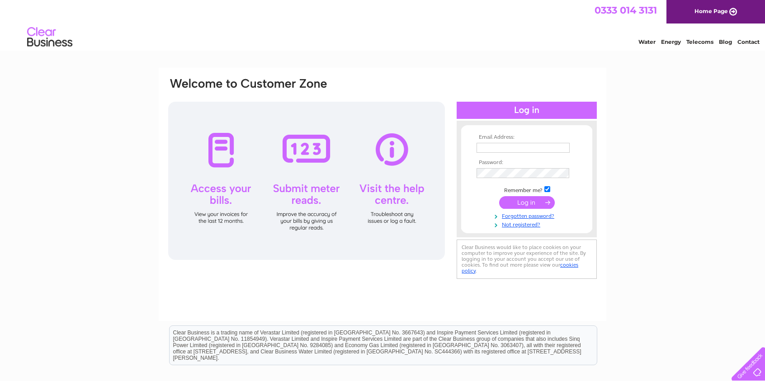
type input "info@imagin-badges.co.uk"
click at [521, 204] on input "submit" at bounding box center [527, 202] width 56 height 13
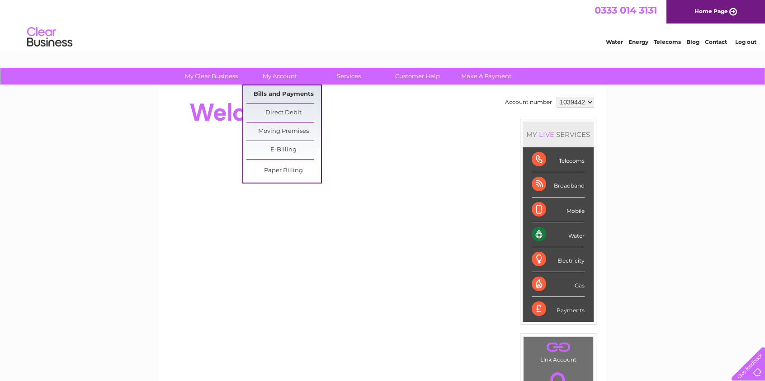
click at [286, 94] on link "Bills and Payments" at bounding box center [283, 94] width 75 height 18
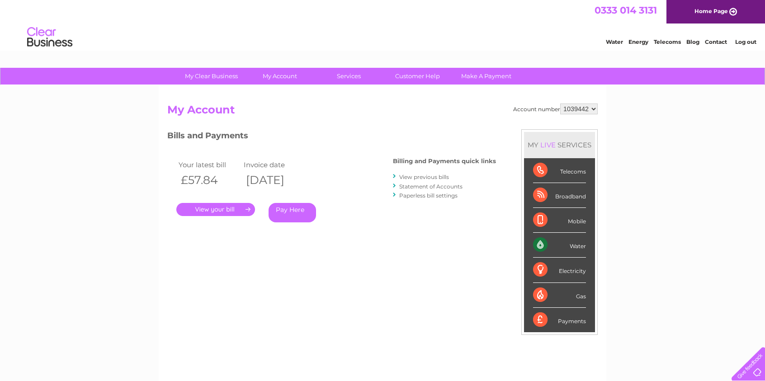
click at [241, 211] on link "." at bounding box center [215, 209] width 79 height 13
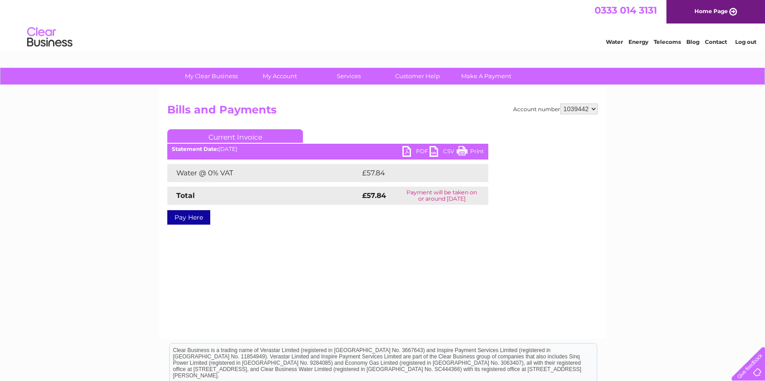
click at [412, 153] on link "PDF" at bounding box center [415, 152] width 27 height 13
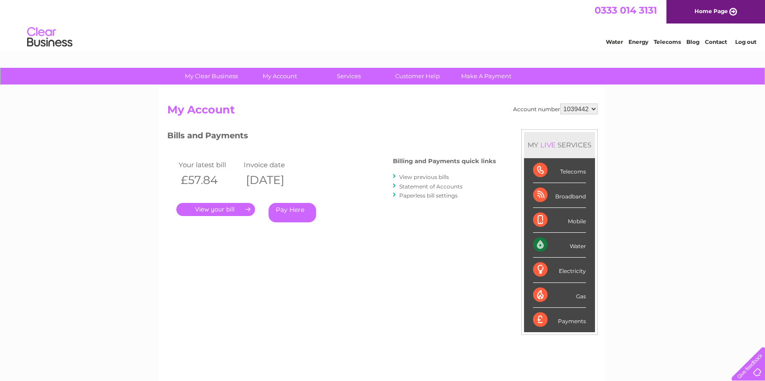
click at [408, 179] on link "View previous bills" at bounding box center [424, 177] width 50 height 7
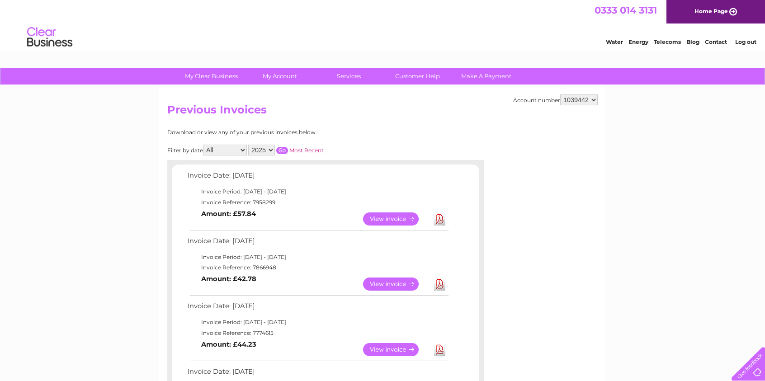
click at [389, 285] on link "View" at bounding box center [396, 284] width 66 height 13
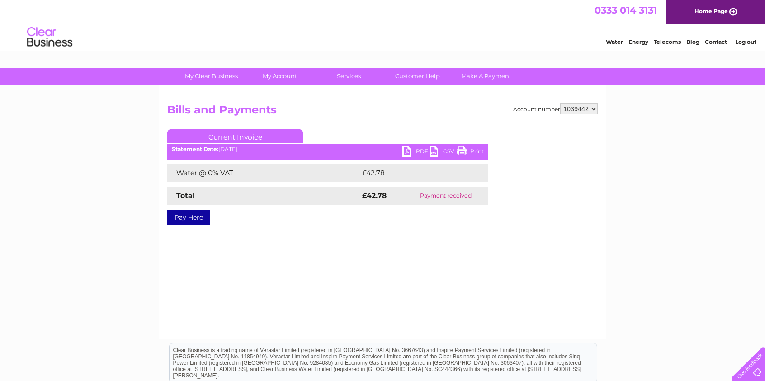
click at [411, 151] on link "PDF" at bounding box center [415, 152] width 27 height 13
